Goal: Task Accomplishment & Management: Manage account settings

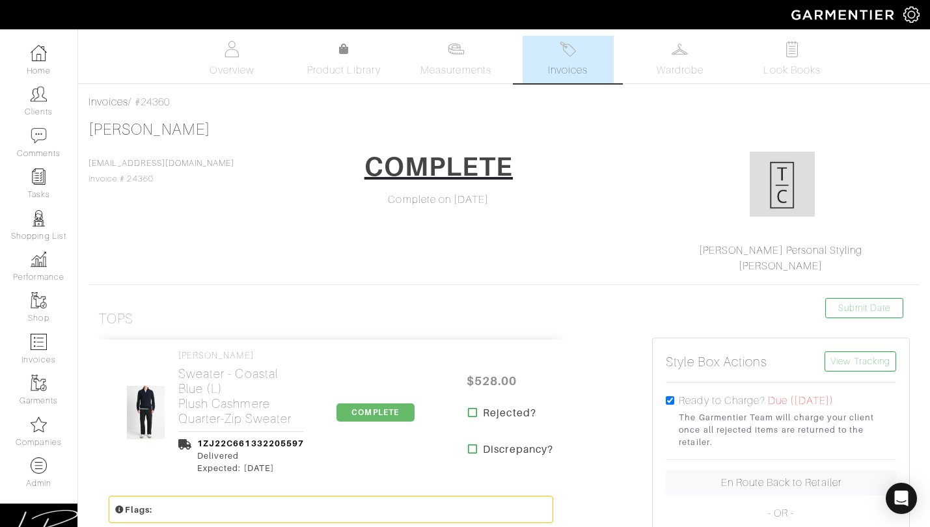
scroll to position [415, 0]
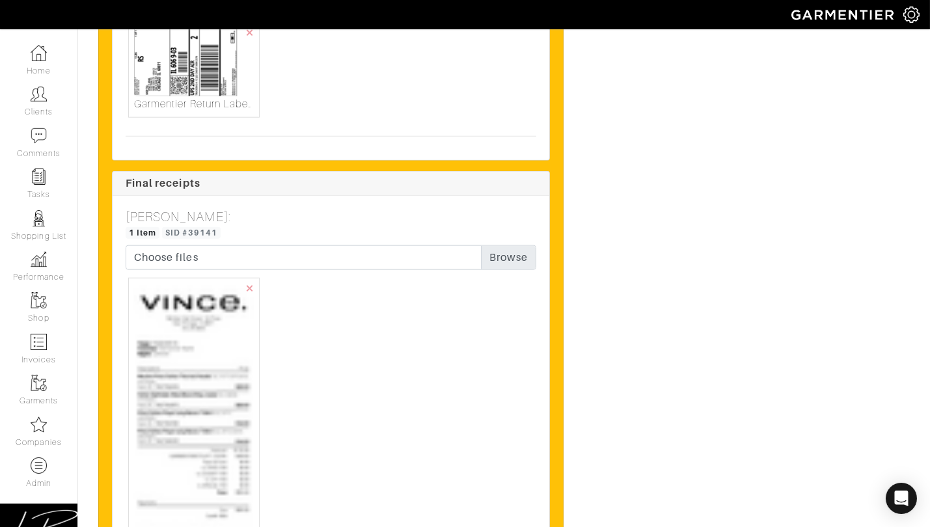
scroll to position [3116, 0]
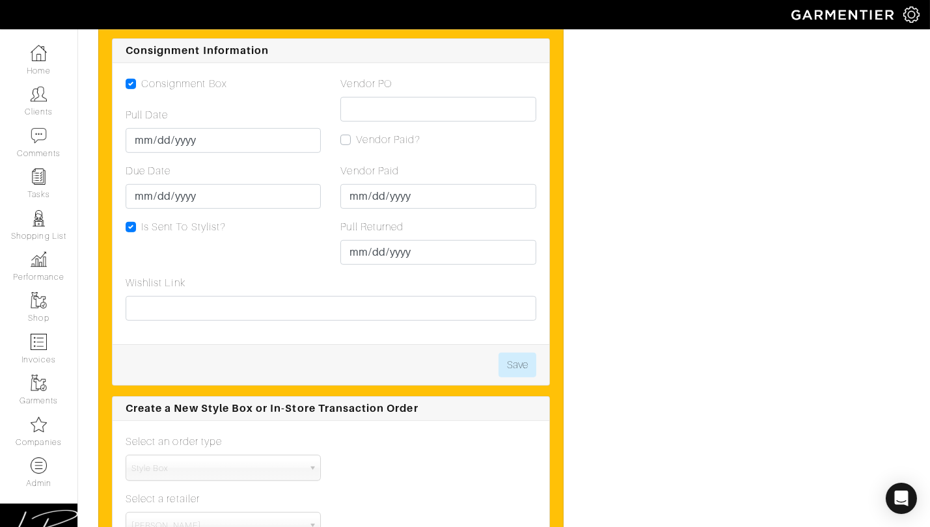
scroll to position [1686, 0]
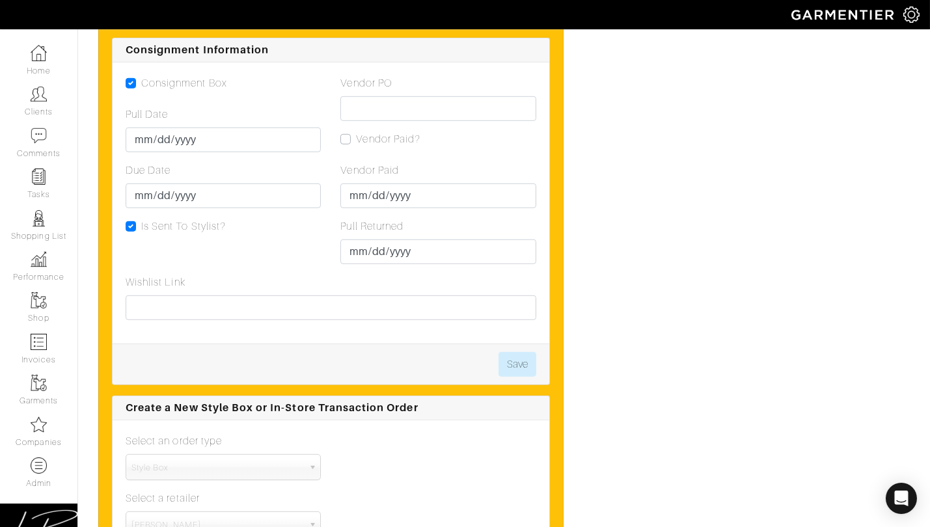
click at [356, 135] on label "Vendor Paid?" at bounding box center [388, 139] width 64 height 16
click at [343, 135] on input "Vendor Paid?" at bounding box center [345, 137] width 10 height 13
checkbox input "true"
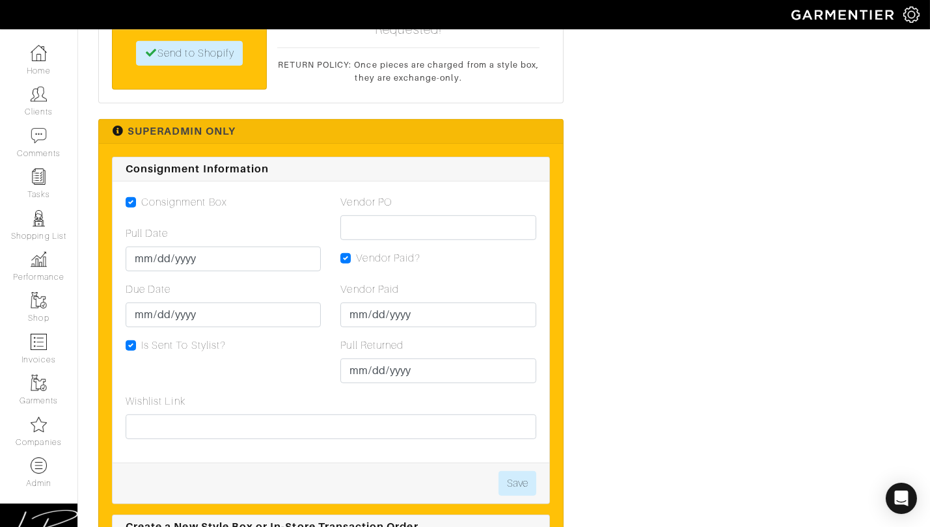
scroll to position [1568, 0]
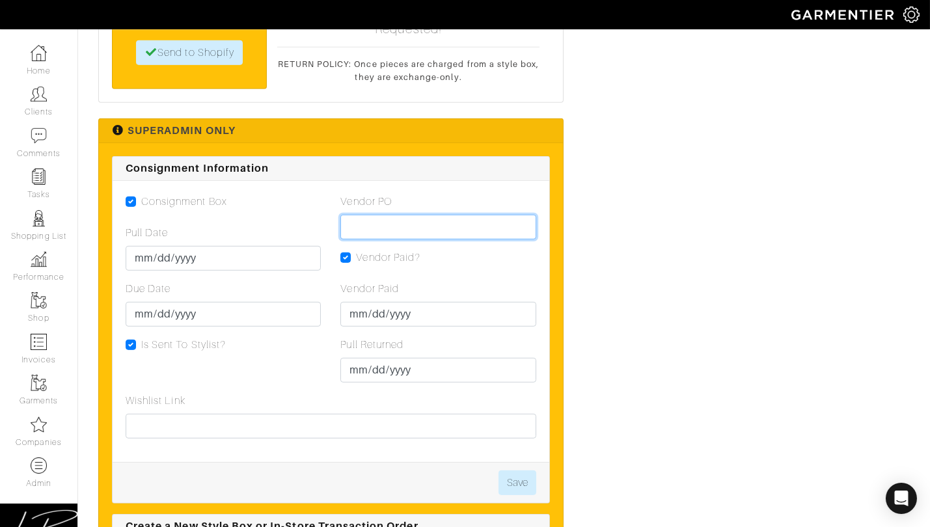
click at [405, 231] on input "Vendor PO" at bounding box center [437, 227] width 195 height 25
paste input "VN0003390178"
type input "VN0003390178"
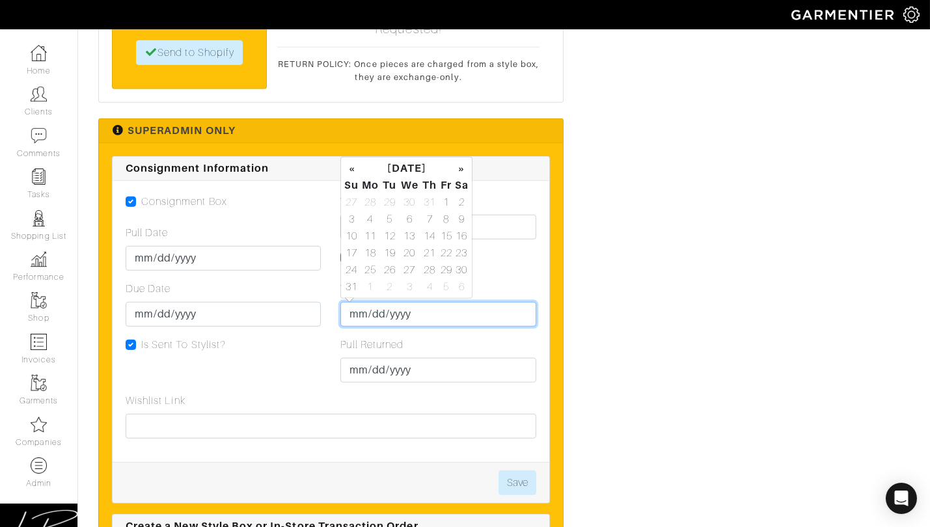
click at [351, 315] on input "Vendor Paid" at bounding box center [437, 314] width 195 height 25
click at [389, 250] on td "19" at bounding box center [390, 253] width 18 height 17
type input "[DATE]"
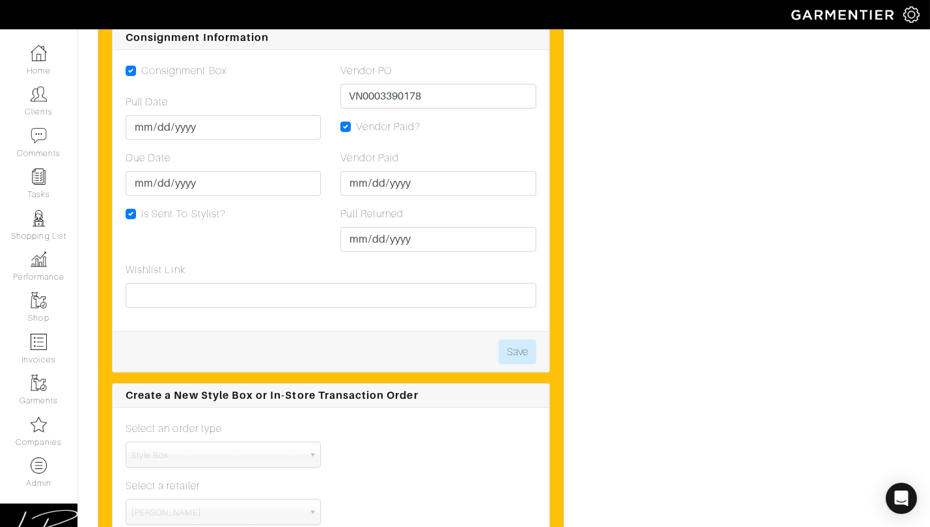
scroll to position [1708, 0]
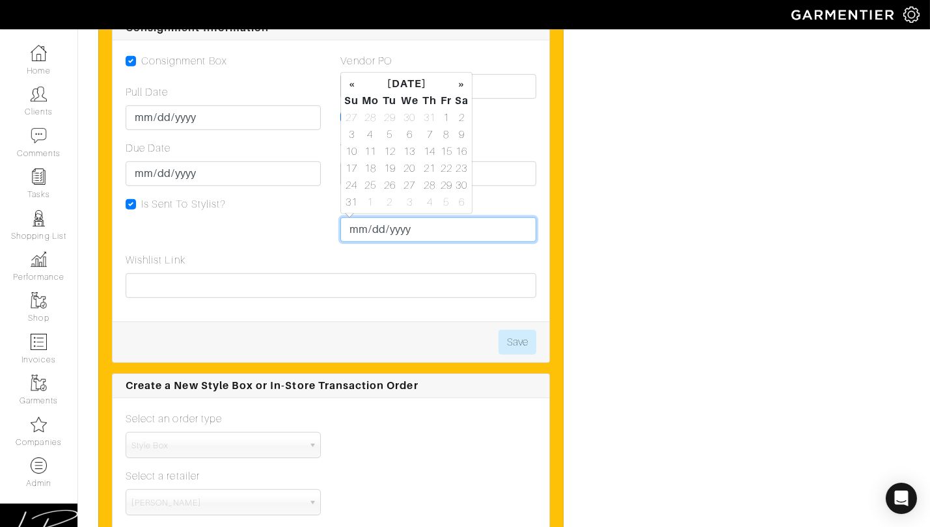
click at [359, 238] on input "Pull Returned" at bounding box center [437, 229] width 195 height 25
click at [368, 169] on td "18" at bounding box center [370, 168] width 21 height 17
type input "[DATE]"
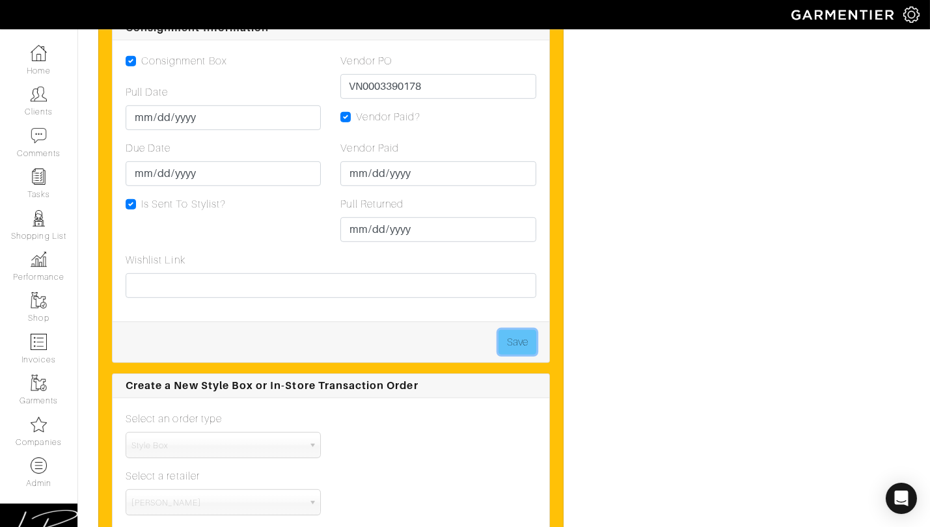
click at [523, 336] on button "Save" at bounding box center [518, 342] width 38 height 25
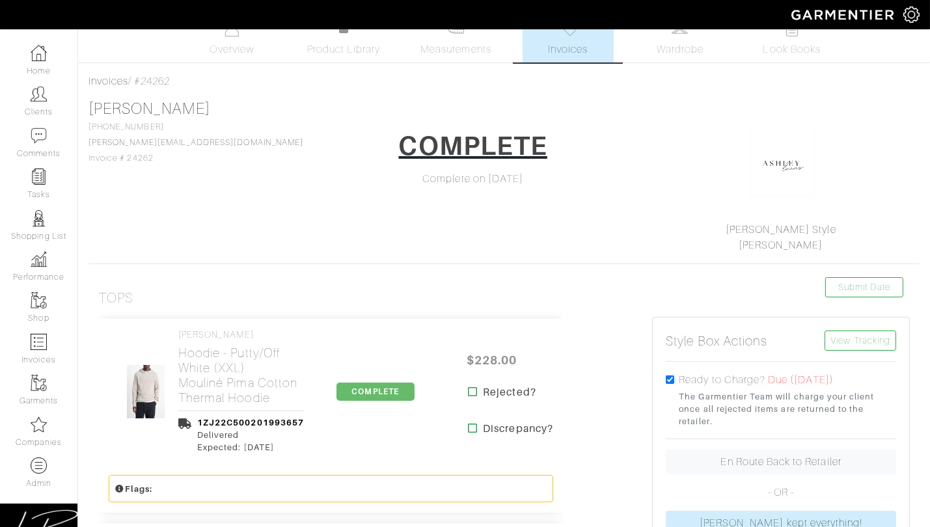
scroll to position [20, 0]
